Goal: Transaction & Acquisition: Purchase product/service

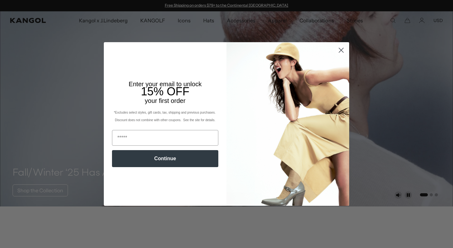
click at [336, 54] on icon "Close dialog" at bounding box center [341, 50] width 11 height 11
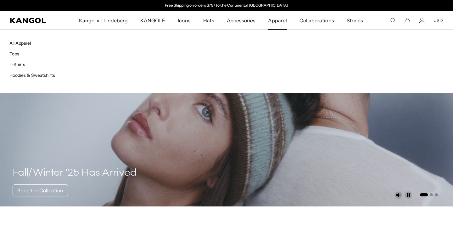
click at [277, 22] on span "Apparel" at bounding box center [277, 20] width 19 height 18
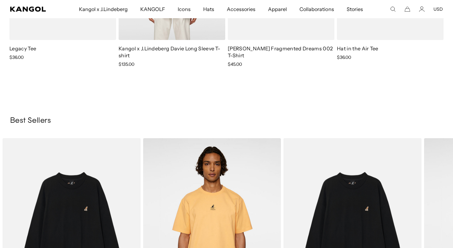
scroll to position [627, 0]
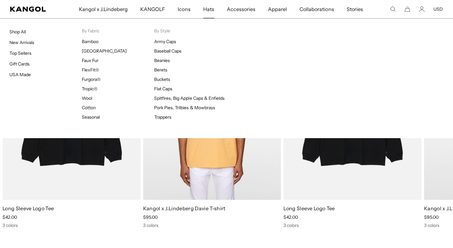
click at [209, 6] on span "Hats" at bounding box center [208, 9] width 11 height 18
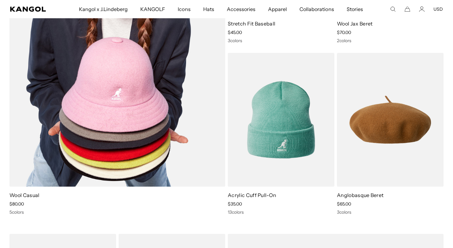
scroll to position [1953, 0]
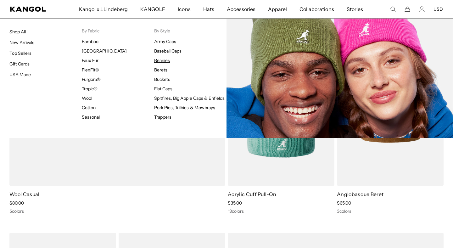
click at [159, 62] on link "Beanies" at bounding box center [162, 61] width 16 height 6
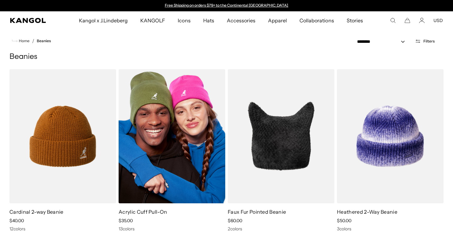
click at [133, 148] on img at bounding box center [172, 136] width 107 height 134
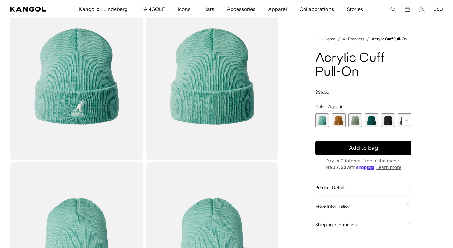
scroll to position [52, 0]
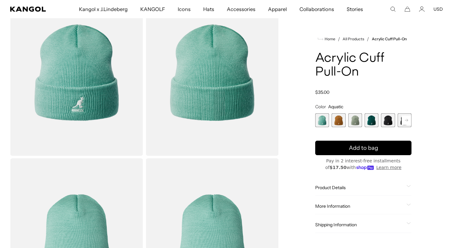
click at [391, 122] on span "5 of 13" at bounding box center [388, 120] width 14 height 14
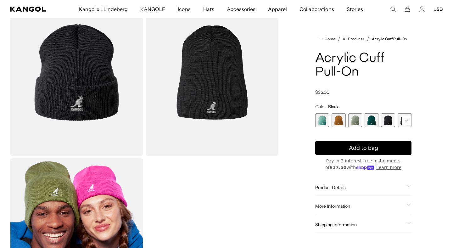
click at [406, 119] on rect at bounding box center [406, 119] width 9 height 9
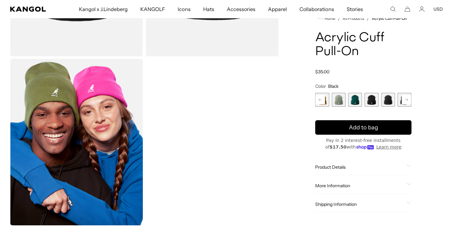
scroll to position [126, 0]
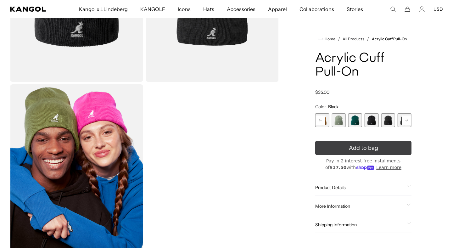
click at [364, 146] on icon "submit" at bounding box center [363, 147] width 9 height 9
